Goal: Transaction & Acquisition: Book appointment/travel/reservation

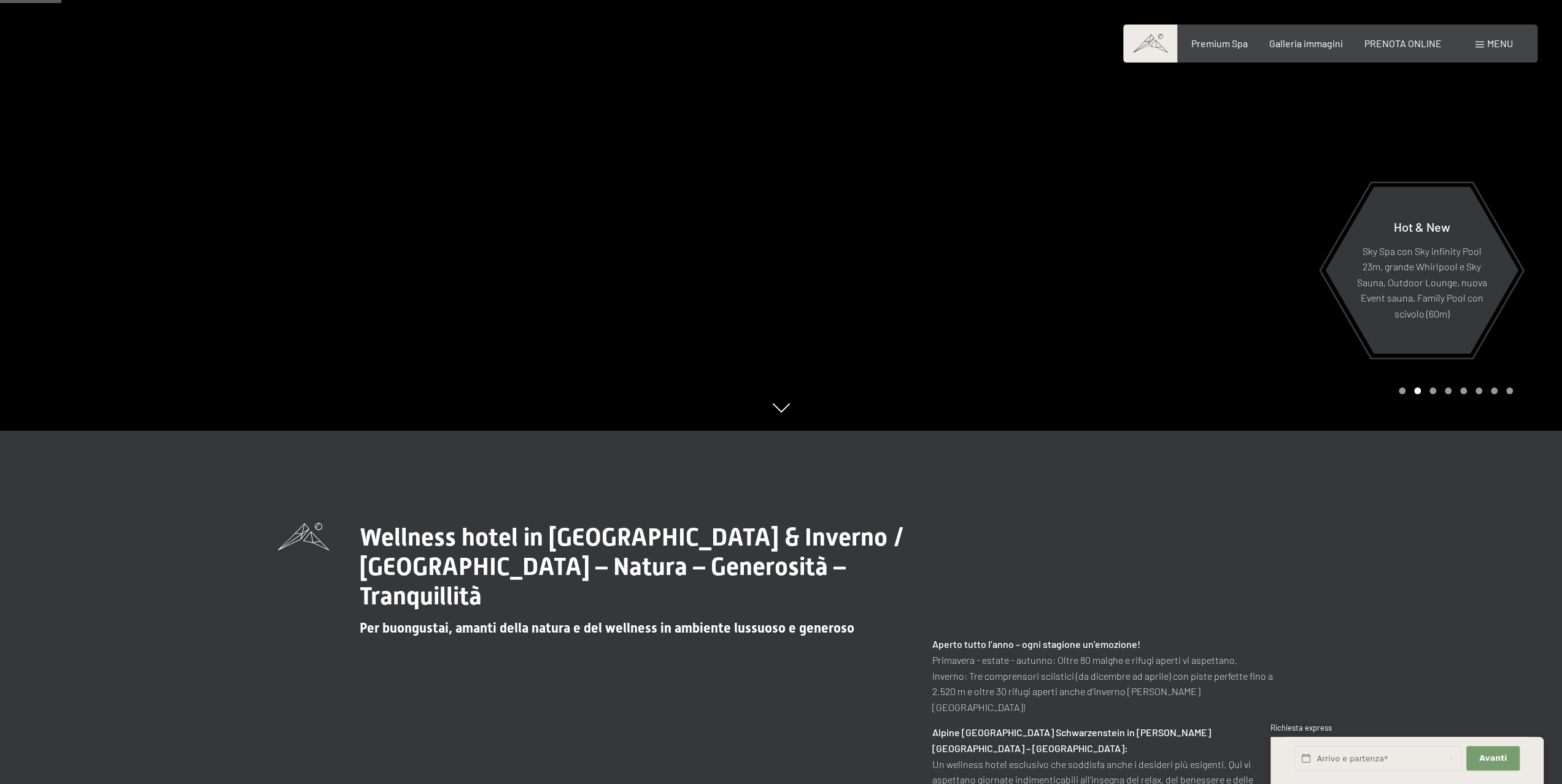
scroll to position [368, 0]
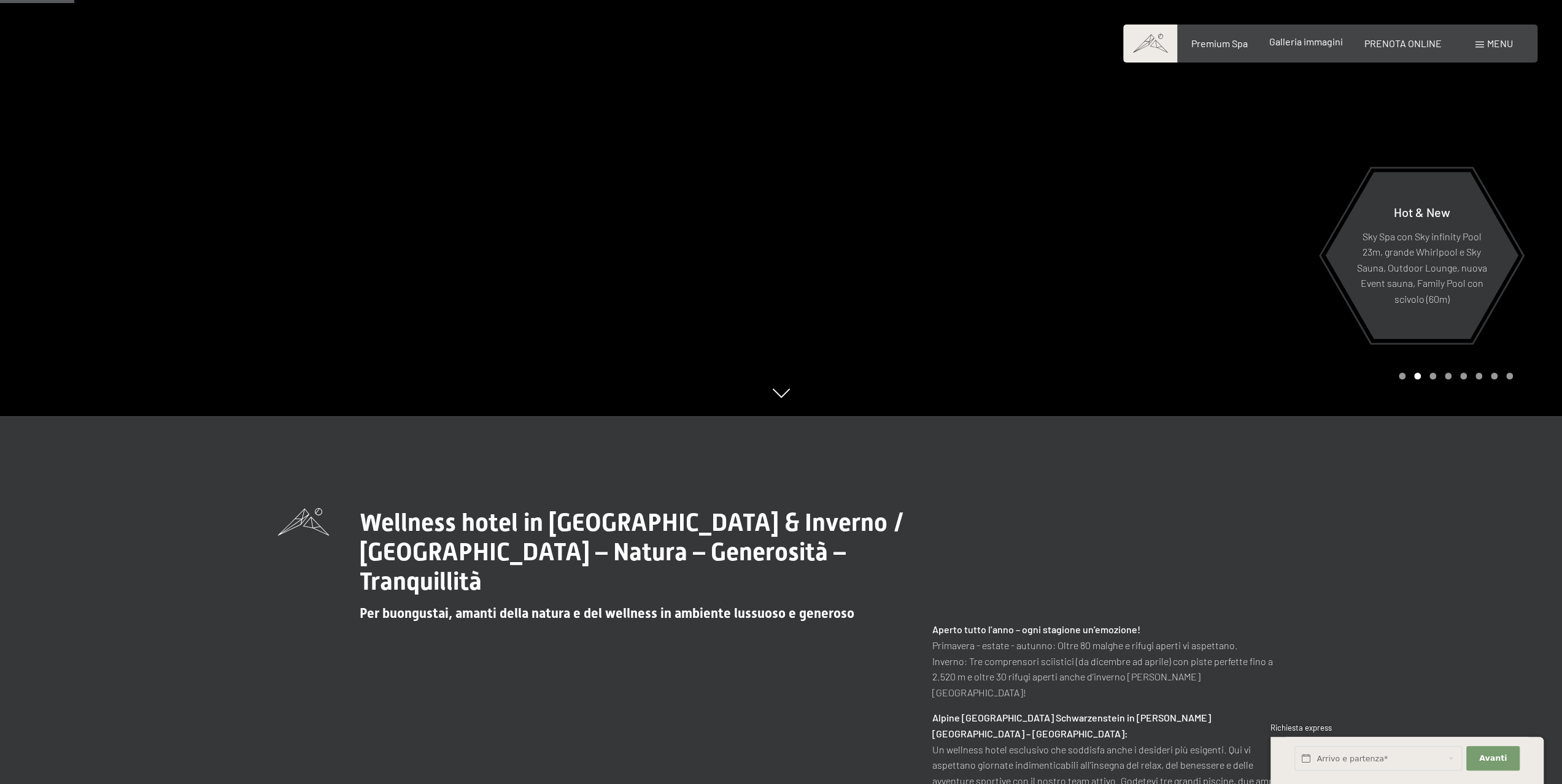
click at [1325, 40] on span "Galleria immagini" at bounding box center [1305, 41] width 74 height 12
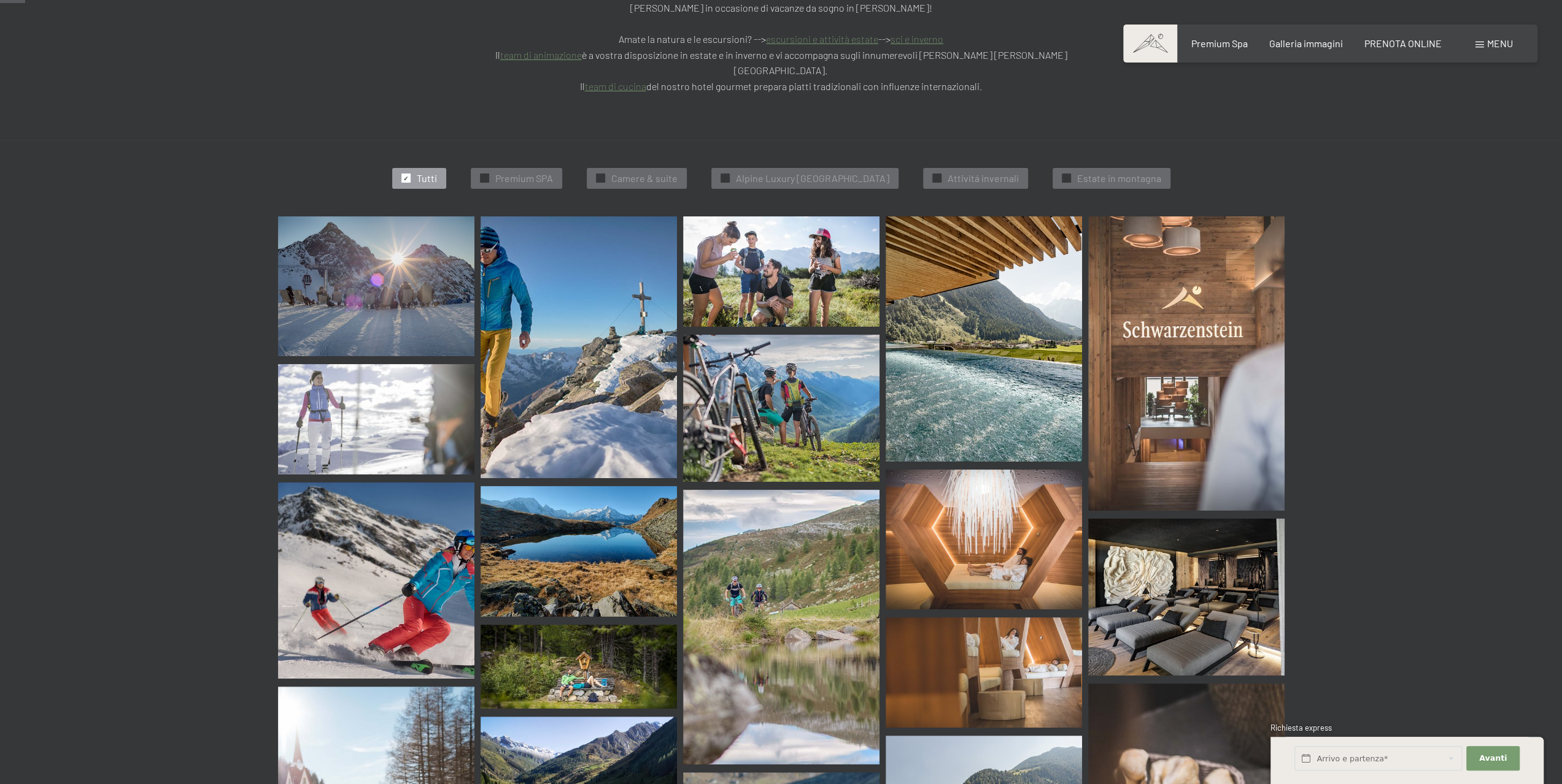
scroll to position [246, 0]
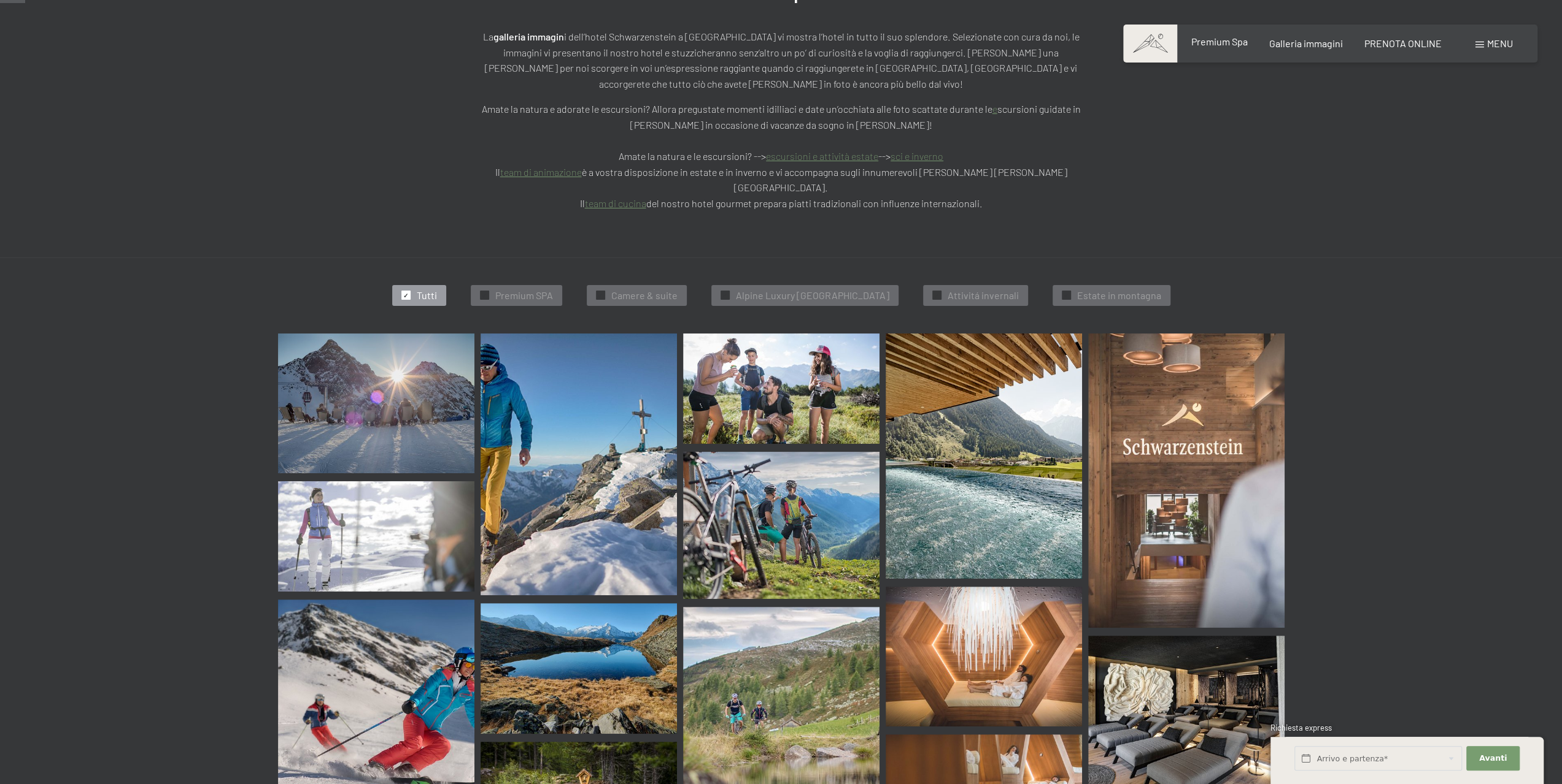
click at [1203, 45] on span "Premium Spa" at bounding box center [1218, 41] width 57 height 12
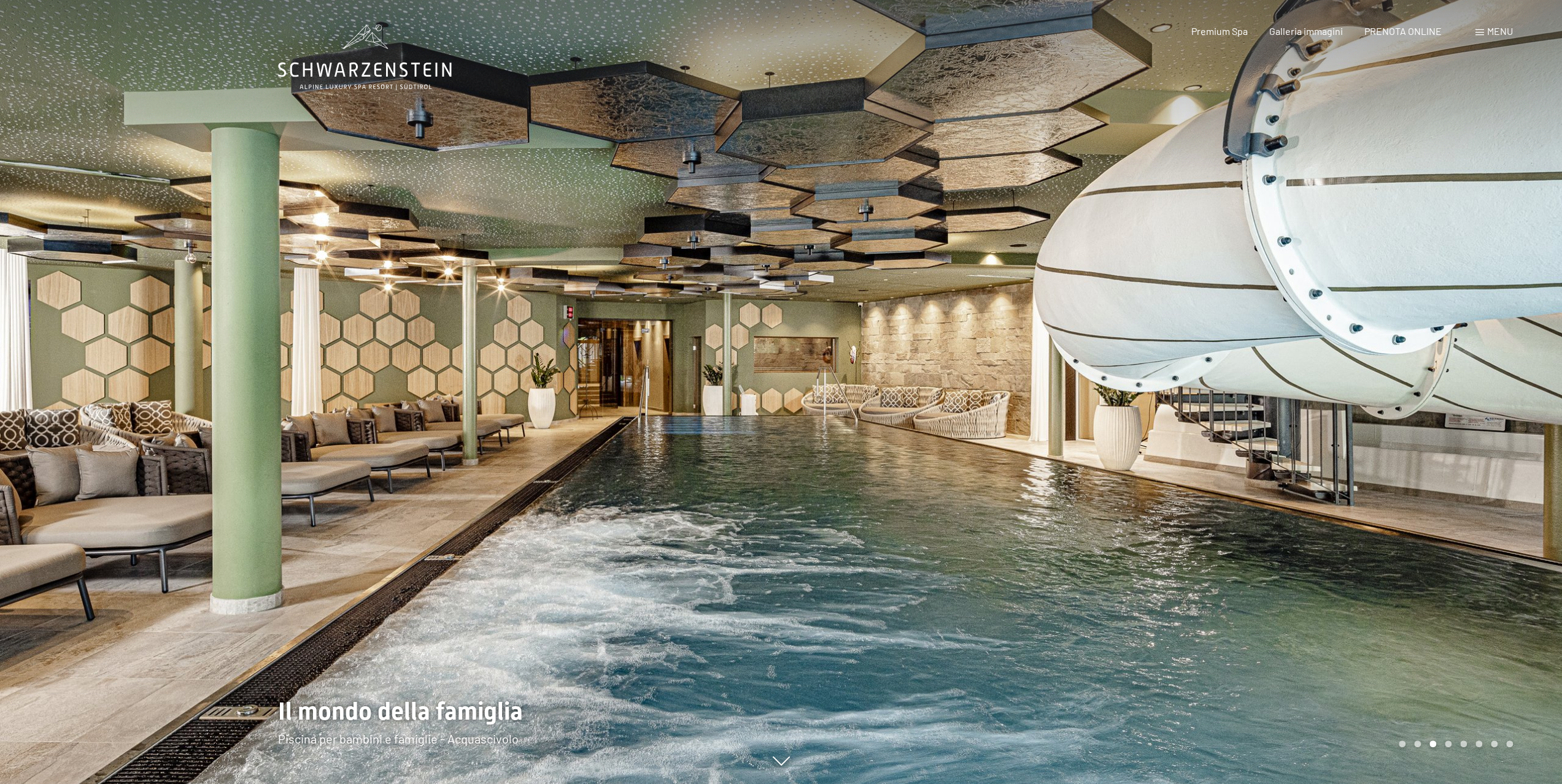
click at [1497, 34] on span "Menu" at bounding box center [1499, 30] width 26 height 12
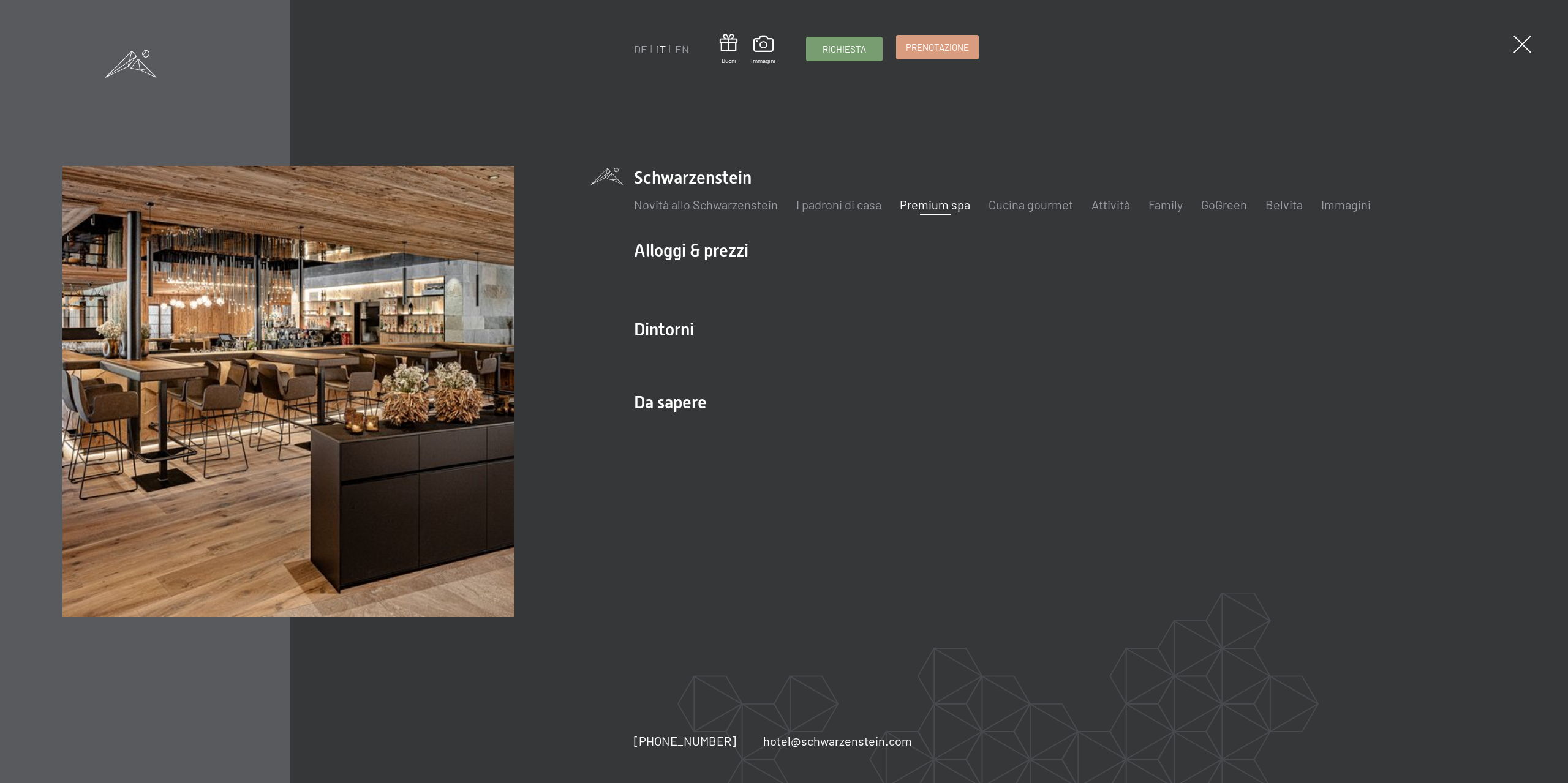
click at [927, 52] on span "Prenotazione" at bounding box center [937, 47] width 63 height 13
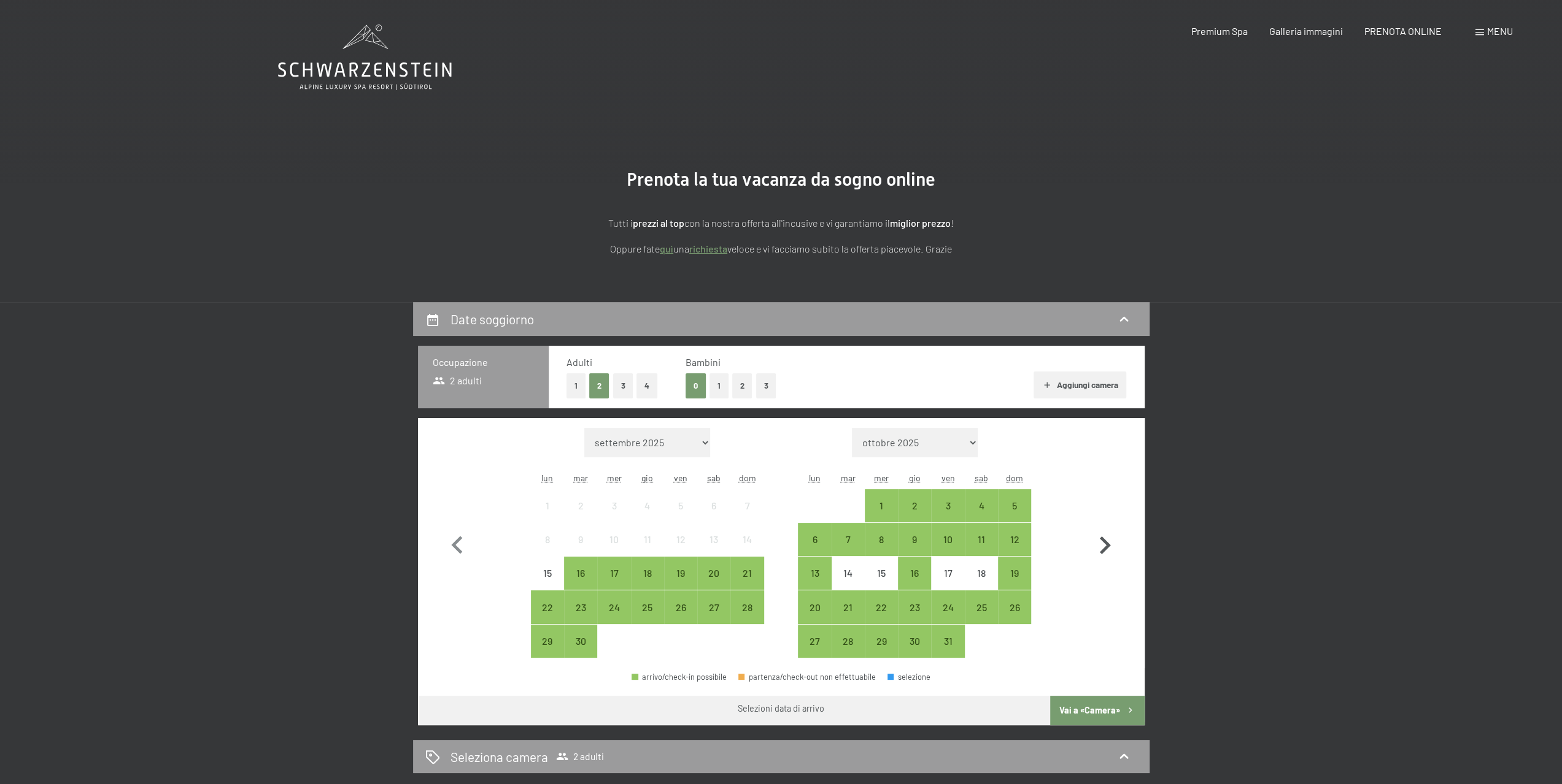
click at [1108, 545] on icon "button" at bounding box center [1105, 545] width 11 height 18
select select "2025-10-01"
select select "2025-11-01"
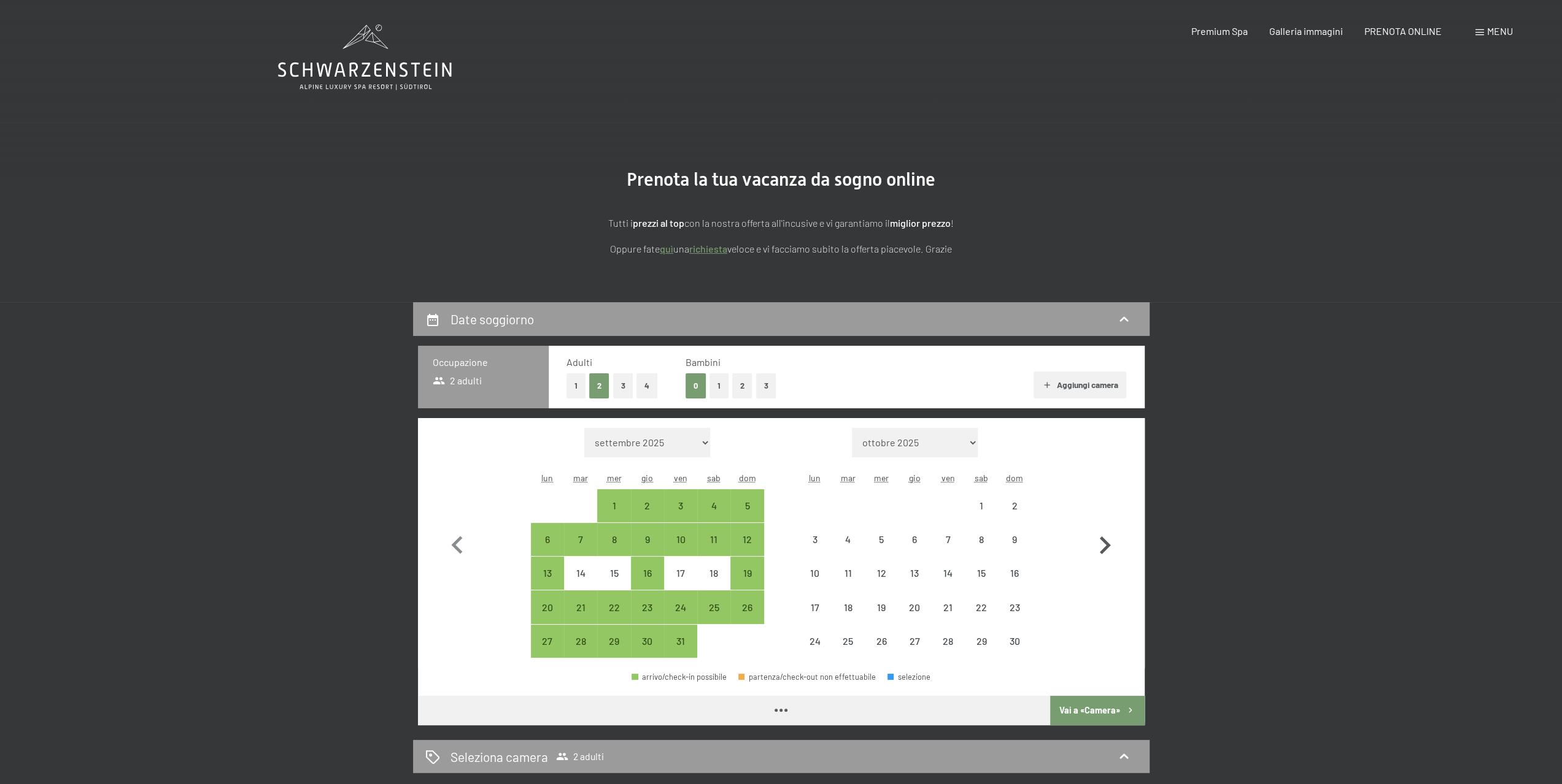
click at [1108, 544] on icon "button" at bounding box center [1105, 545] width 11 height 18
select select "2025-11-01"
select select "2025-12-01"
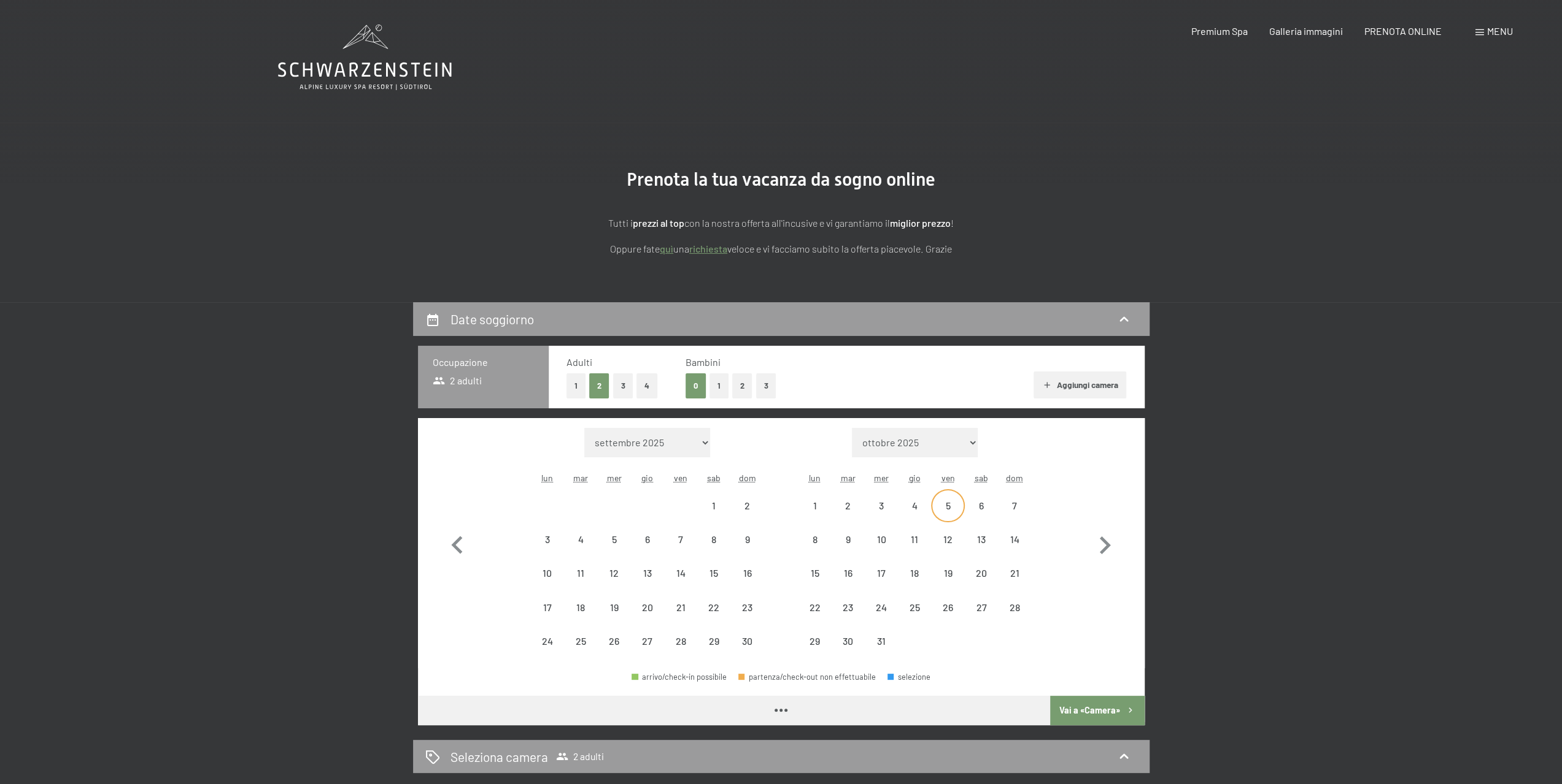
select select "2025-11-01"
select select "2025-12-01"
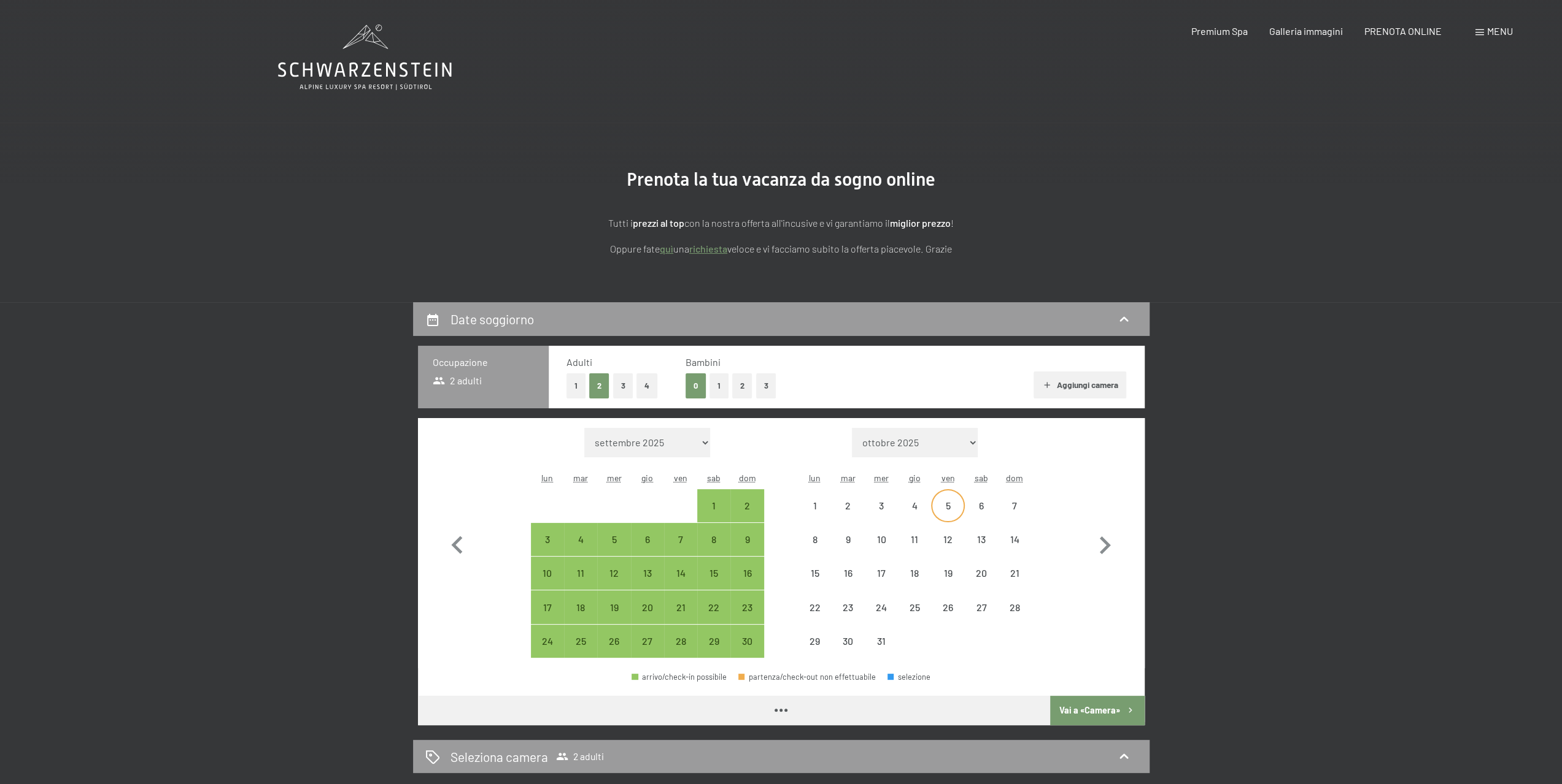
select select "2025-11-01"
select select "2025-12-01"
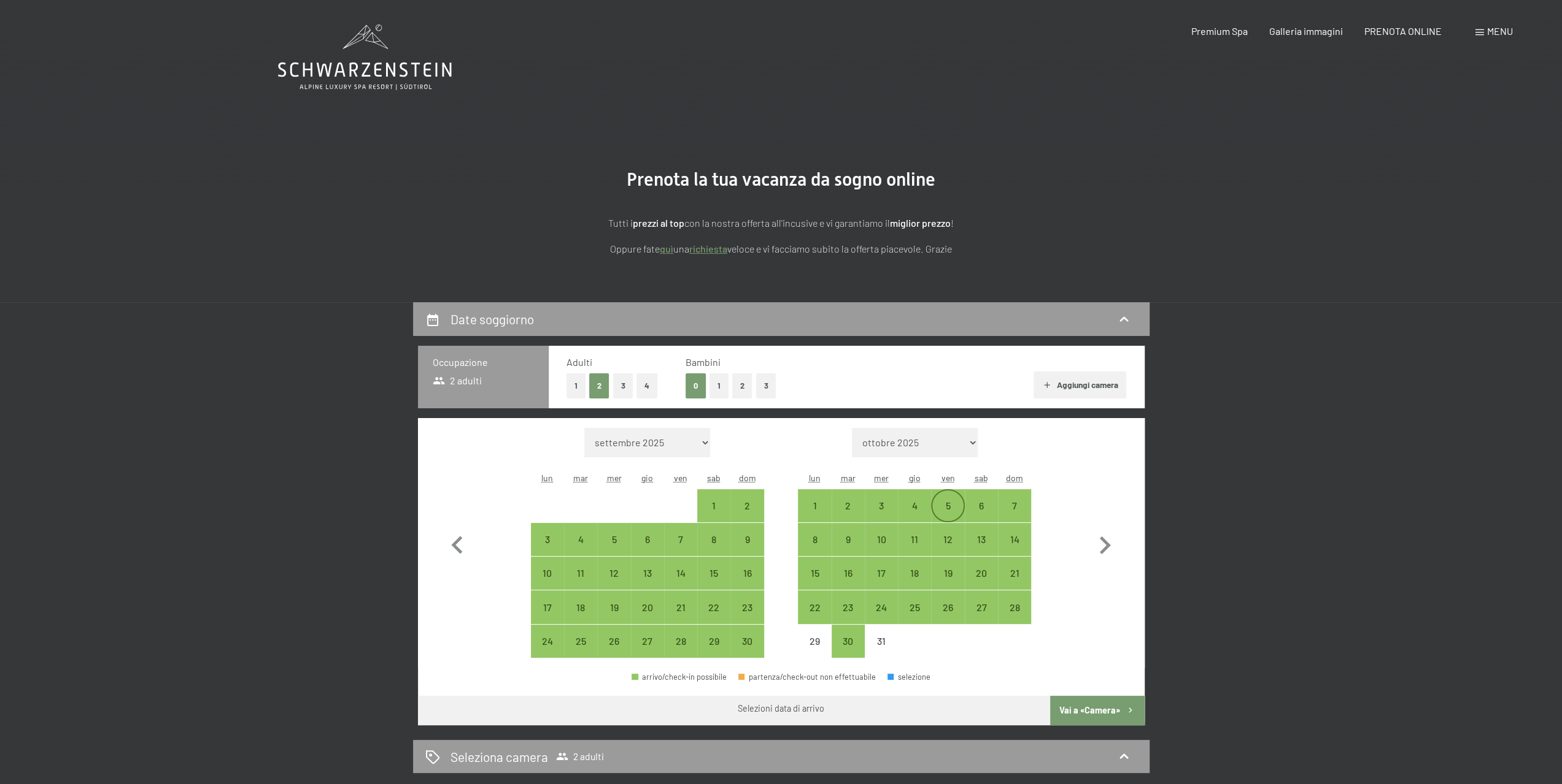
click at [948, 505] on div "5" at bounding box center [947, 516] width 30 height 30
select select "2025-11-01"
select select "2025-12-01"
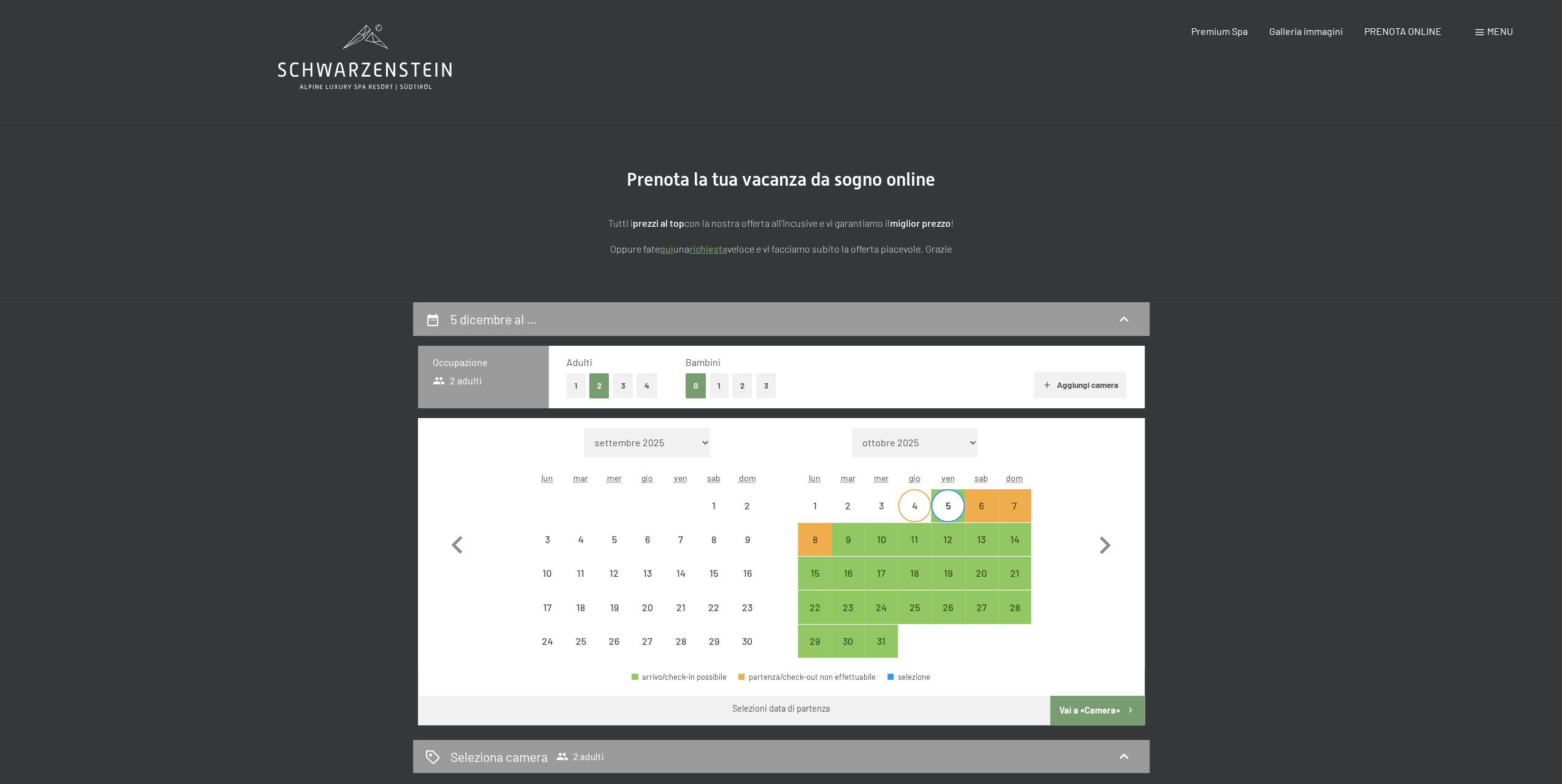
click at [918, 501] on div "4" at bounding box center [914, 516] width 30 height 30
select select "2025-11-01"
select select "2025-12-01"
click at [1012, 504] on div "7" at bounding box center [1014, 516] width 30 height 30
select select "2025-11-01"
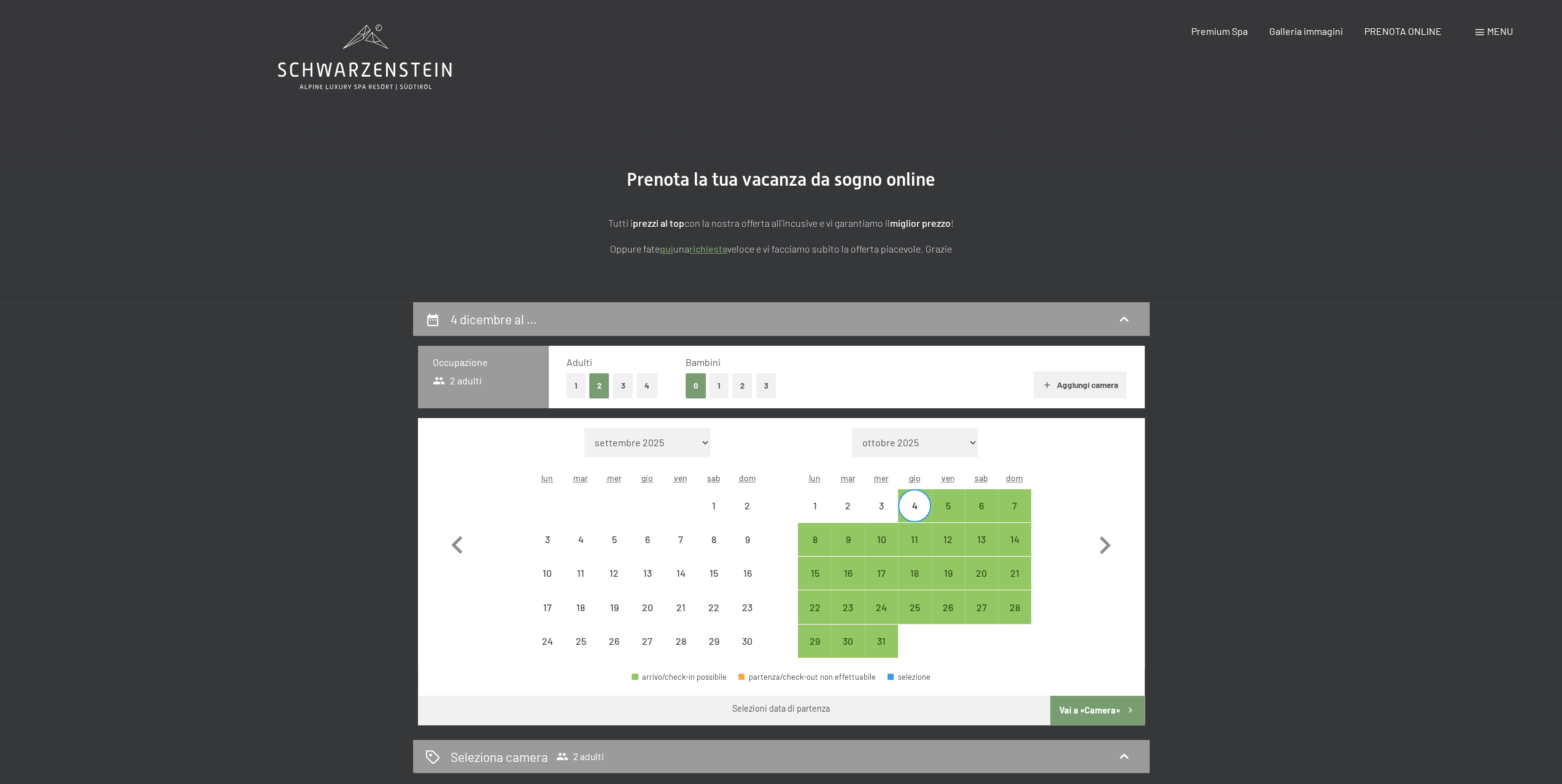
select select "2025-12-01"
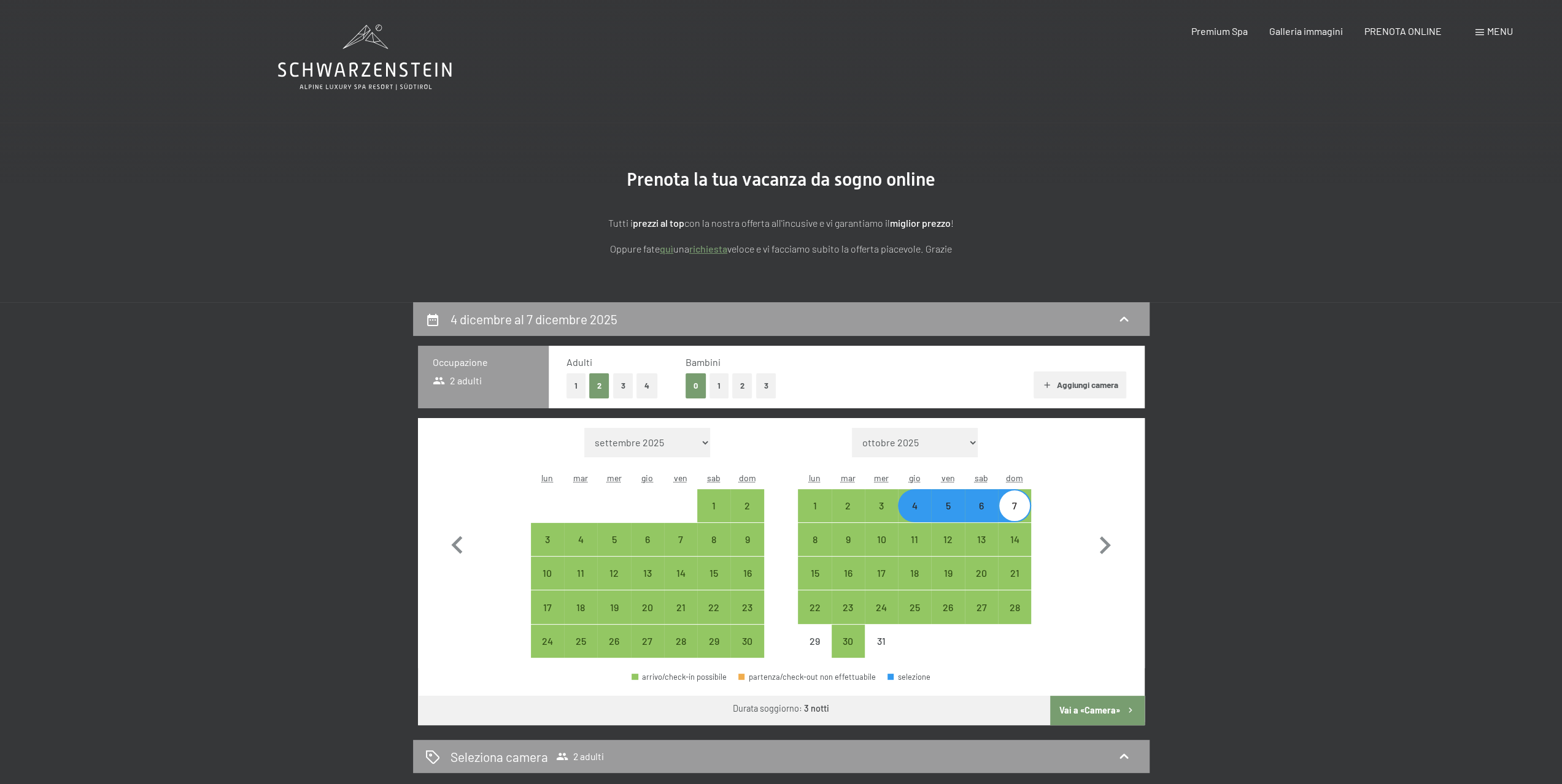
click at [916, 509] on div "4" at bounding box center [914, 516] width 30 height 30
select select "2025-11-01"
select select "2025-12-01"
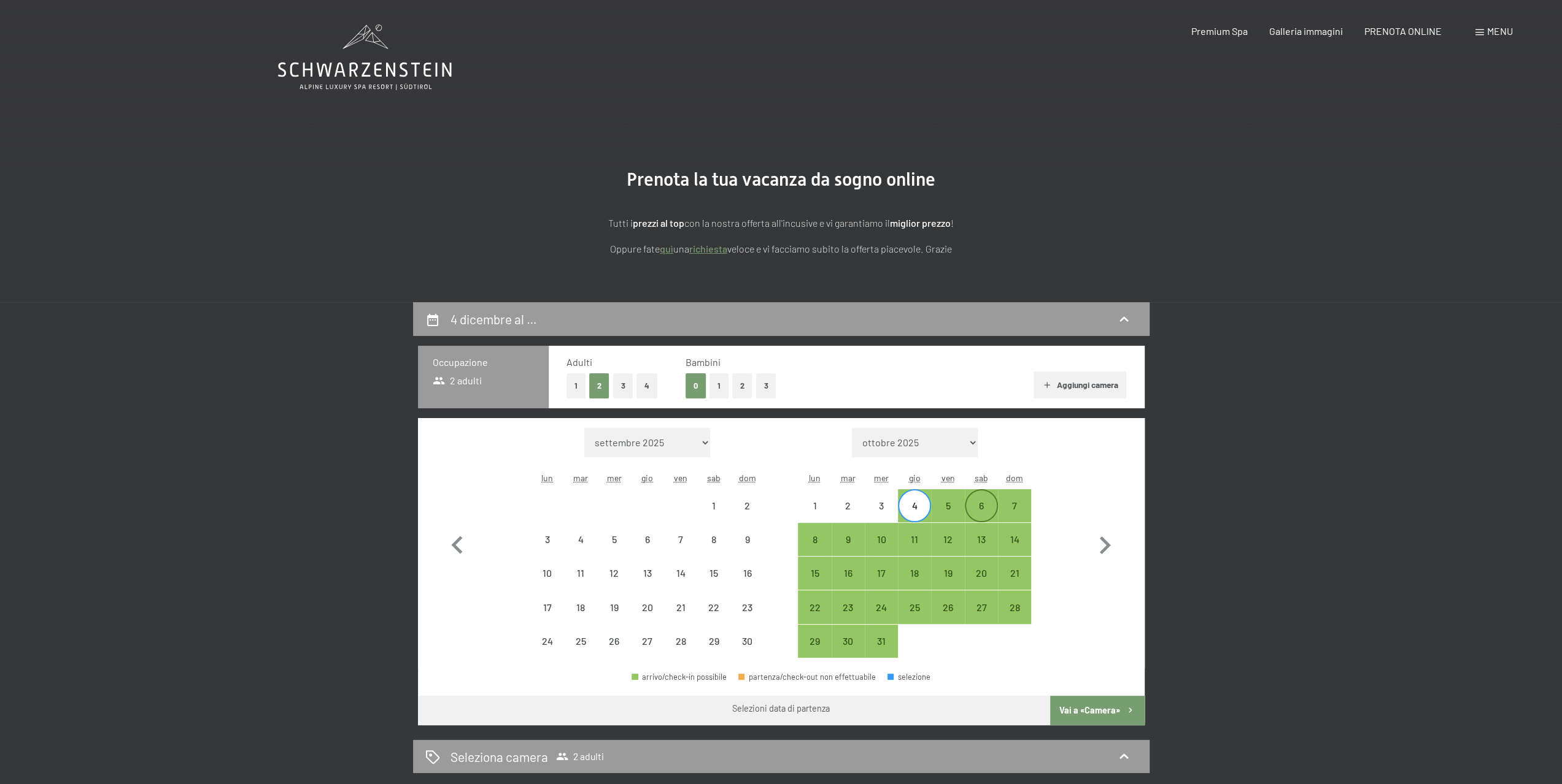
click at [984, 508] on div "6" at bounding box center [980, 516] width 30 height 30
select select "2025-11-01"
select select "2025-12-01"
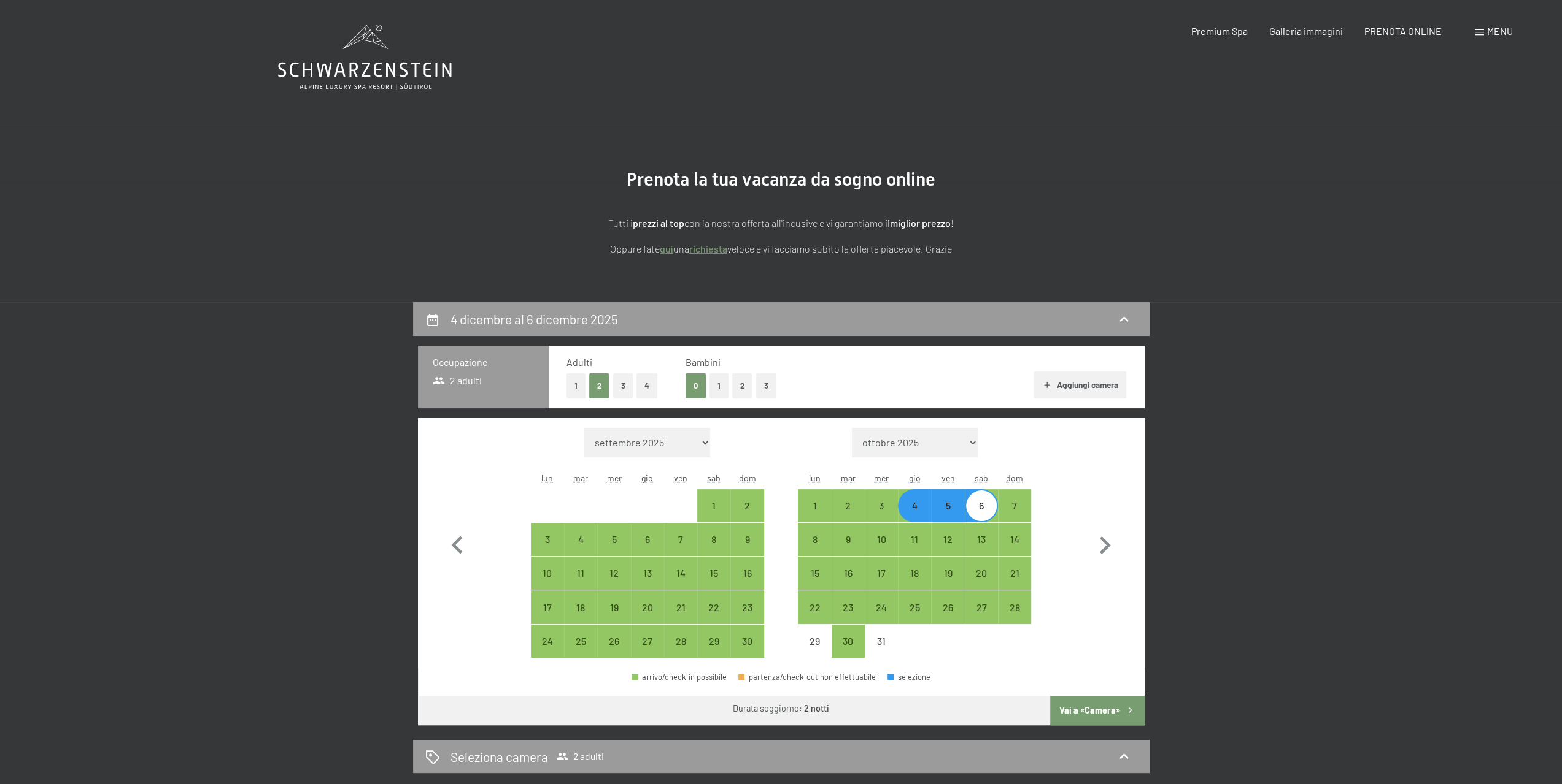
click at [1099, 709] on button "Vai a «Camera»" at bounding box center [1096, 711] width 94 height 30
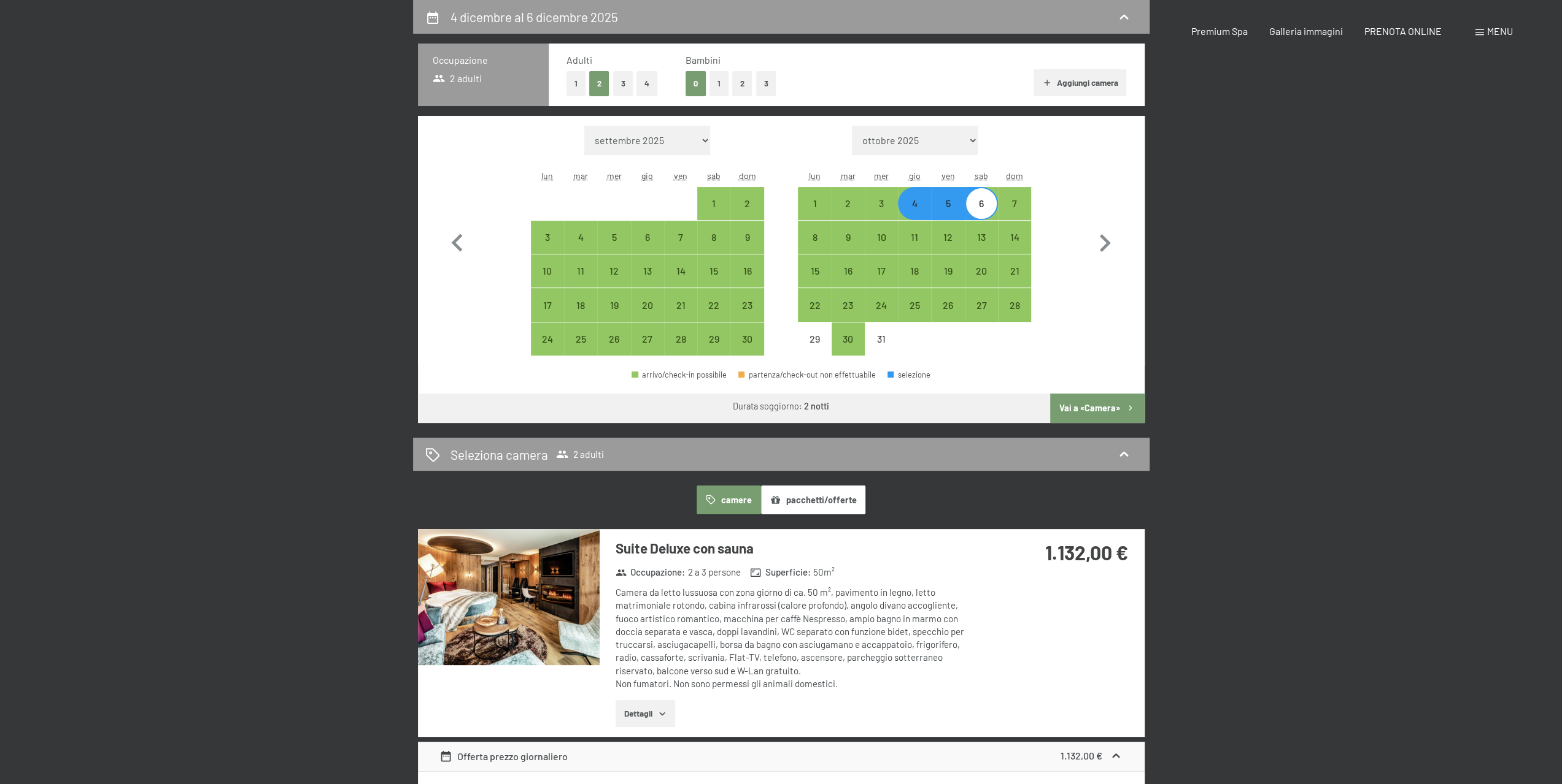
select select "2025-11-01"
select select "2025-12-01"
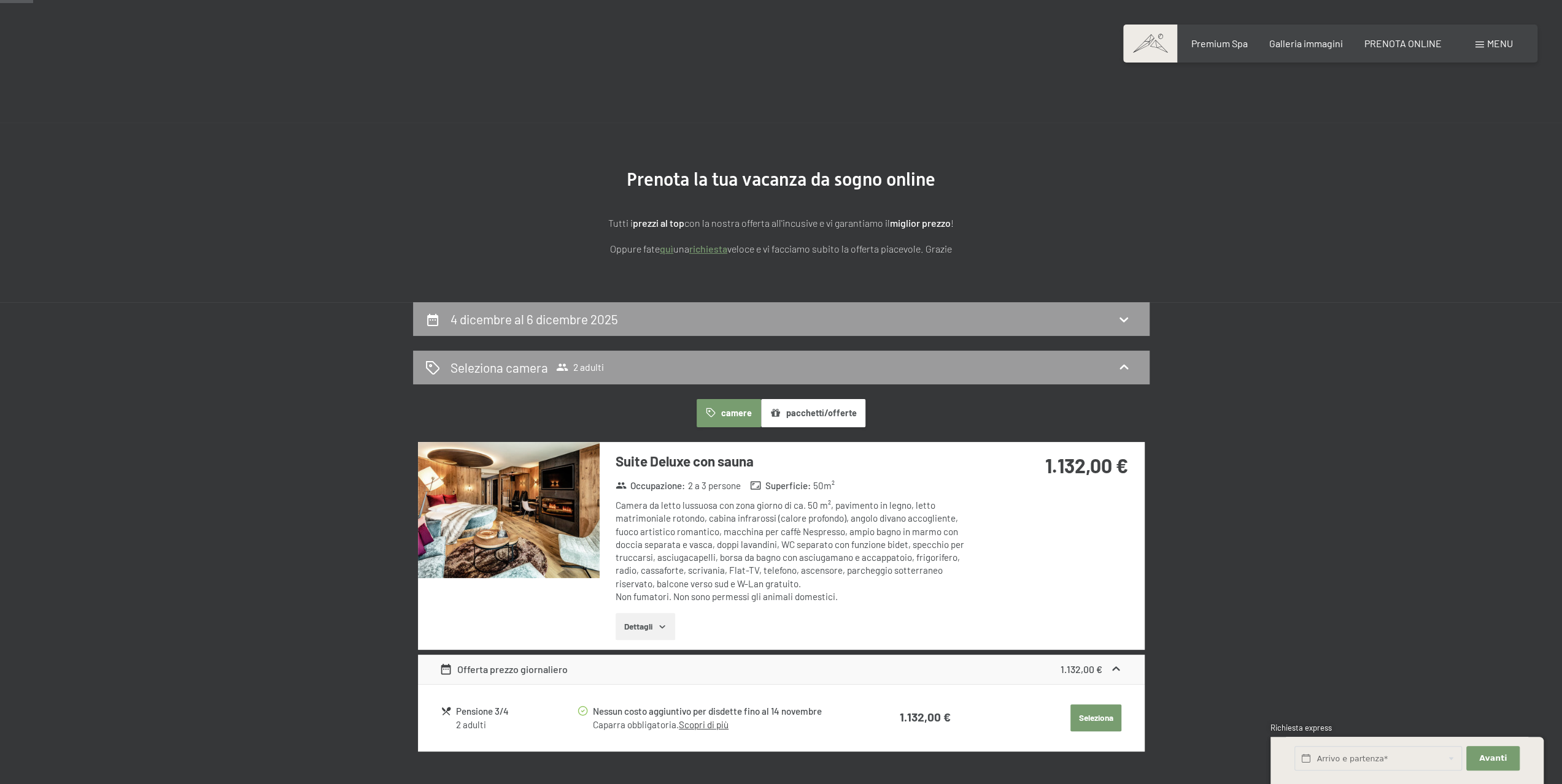
scroll to position [0, 0]
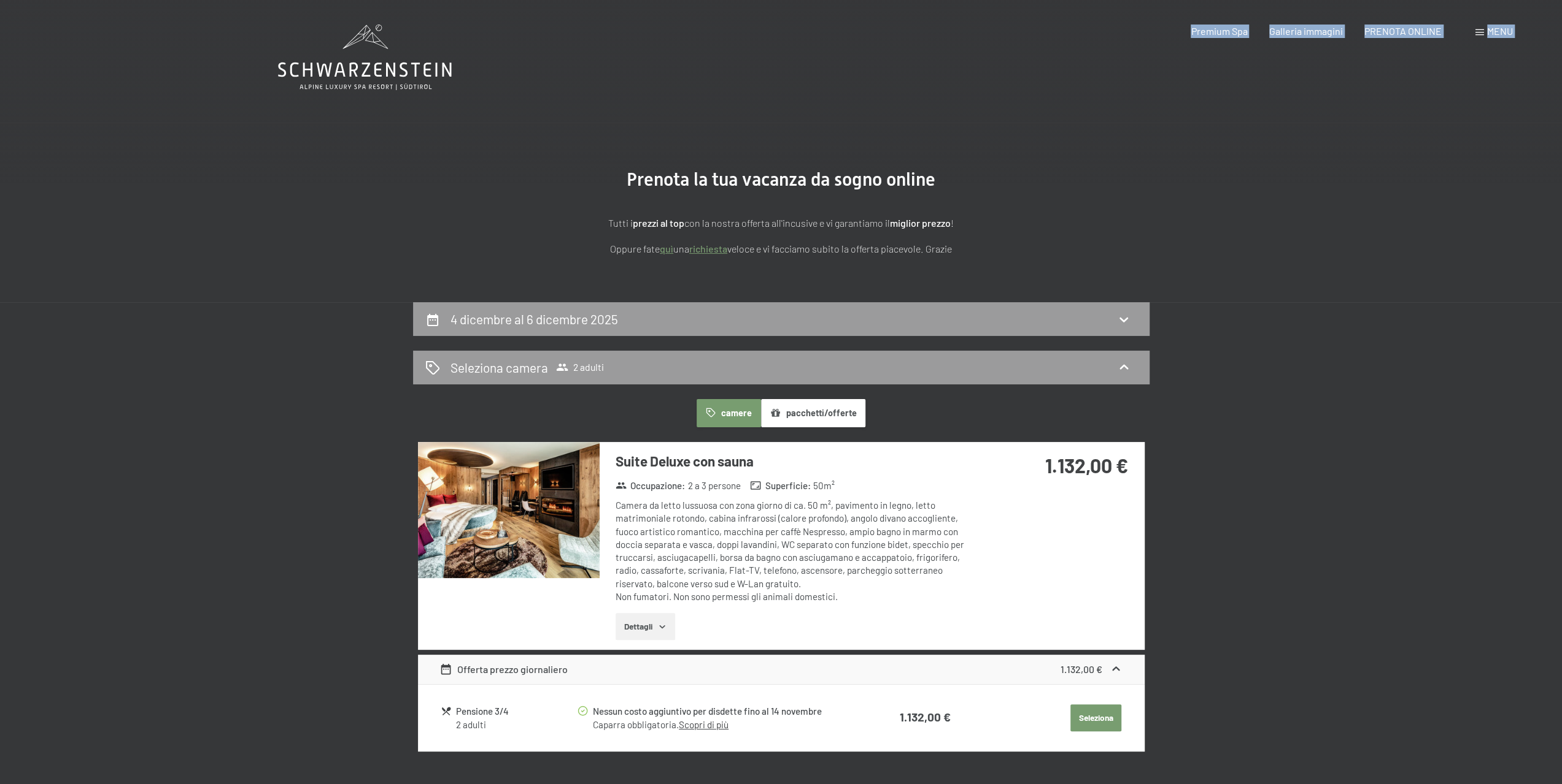
drag, startPoint x: 454, startPoint y: 67, endPoint x: 291, endPoint y: 70, distance: 163.0
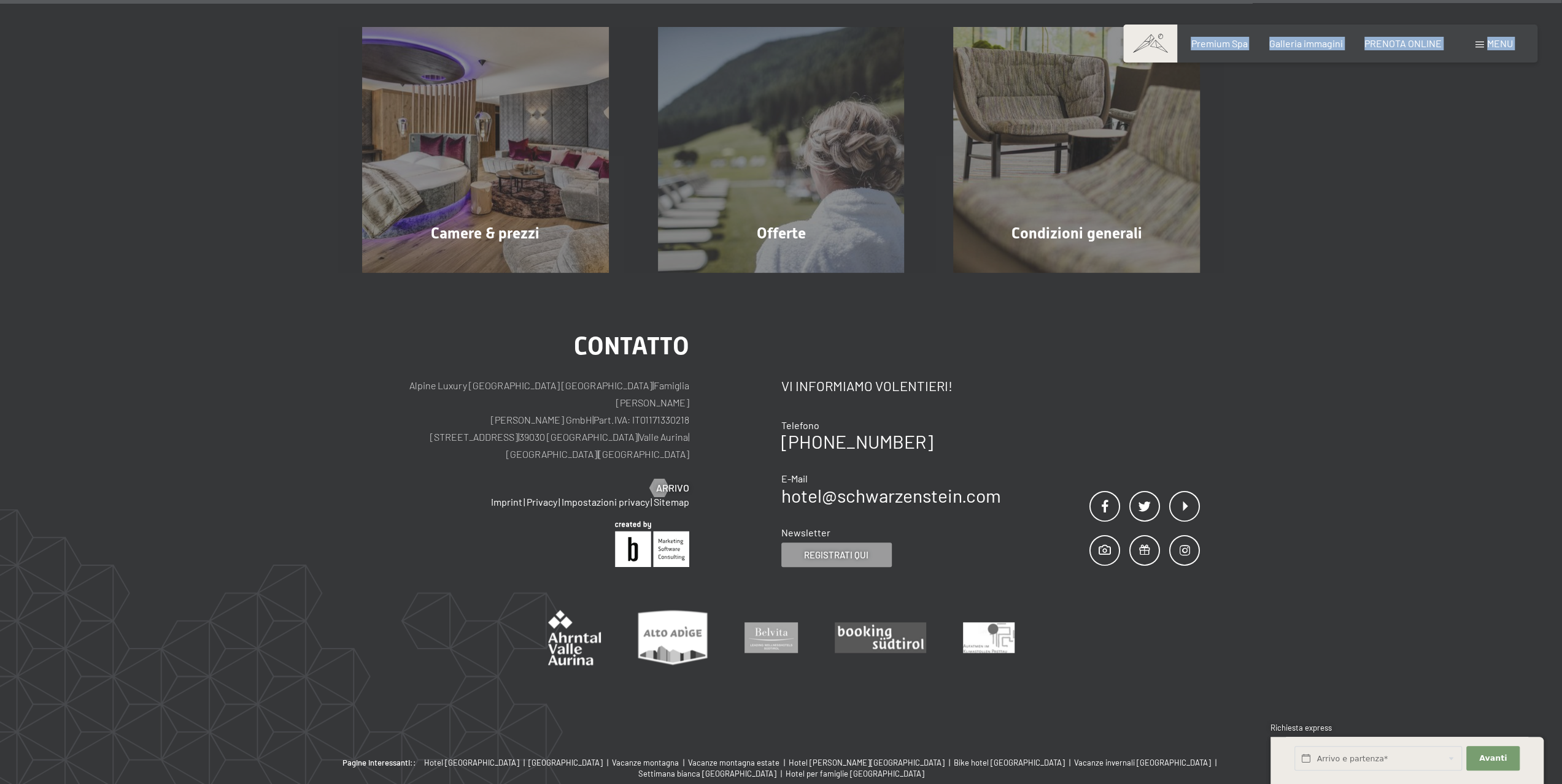
scroll to position [1056, 0]
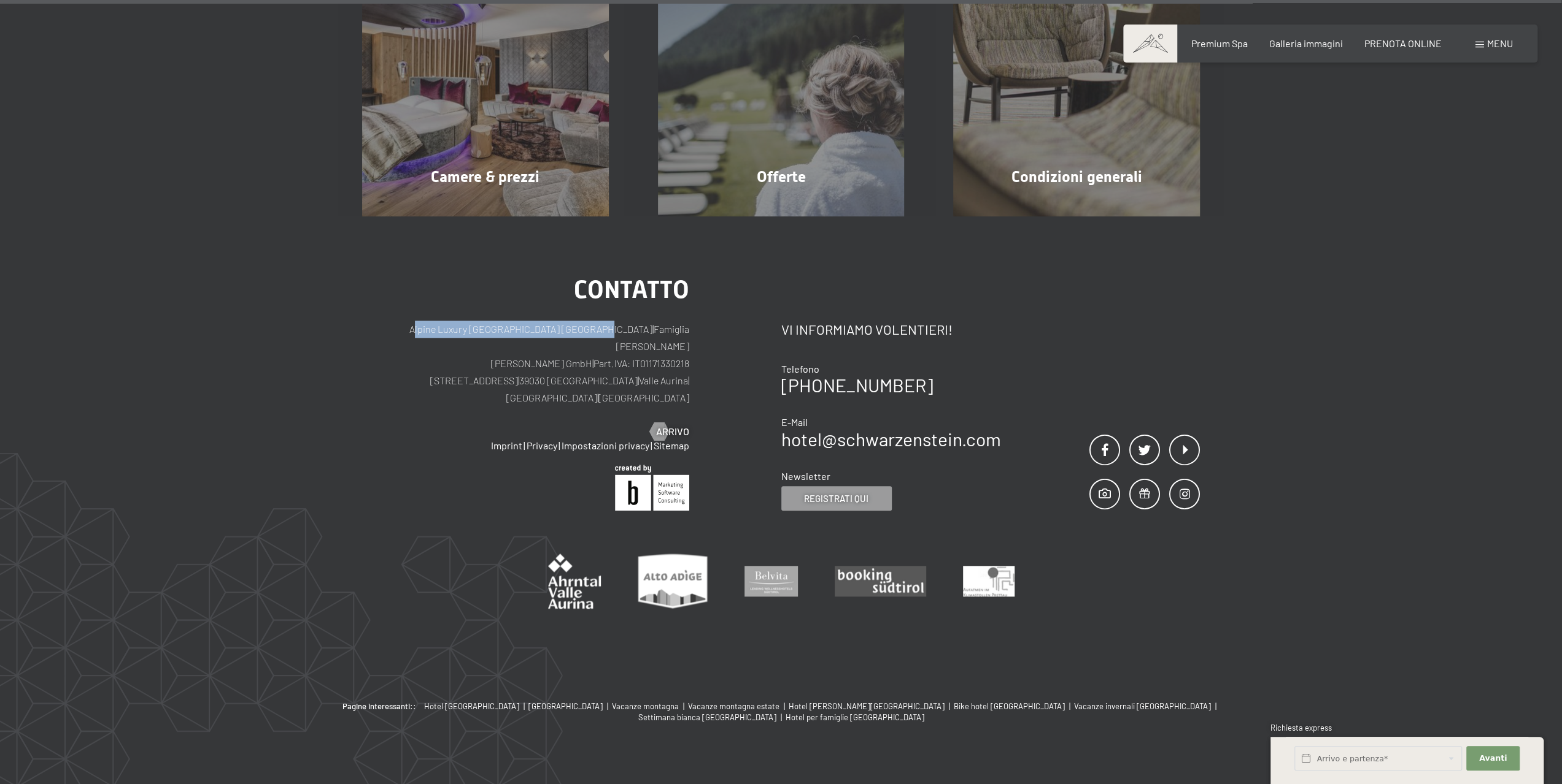
drag, startPoint x: 404, startPoint y: 328, endPoint x: 592, endPoint y: 330, distance: 188.0
click at [592, 330] on p "Alpine Luxury SPA Resort SCHWARZENSTEIN | Famiglia Zimmerhofer Otmar Zimmerhofe…" at bounding box center [526, 364] width 327 height 85
copy p "Alpine Luxury [GEOGRAPHIC_DATA] [GEOGRAPHIC_DATA]"
